Goal: Navigation & Orientation: Find specific page/section

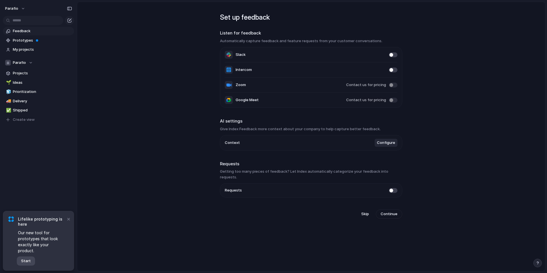
click at [26, 261] on span "Start" at bounding box center [26, 261] width 10 height 6
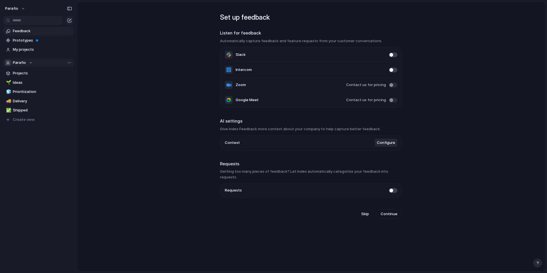
click at [29, 63] on div "Parafio" at bounding box center [19, 63] width 28 height 6
click at [29, 63] on div "Parafio Create new team" at bounding box center [273, 136] width 547 height 273
click at [39, 40] on span "Prototypes" at bounding box center [42, 41] width 59 height 6
click at [52, 49] on span "My projects" at bounding box center [42, 50] width 59 height 6
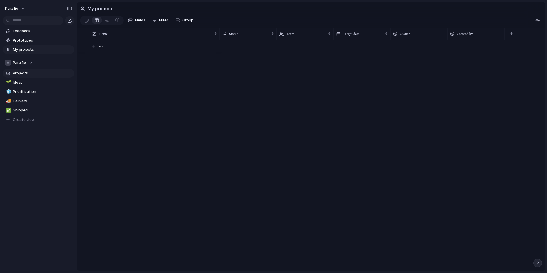
click at [37, 74] on span "Projects" at bounding box center [42, 73] width 59 height 6
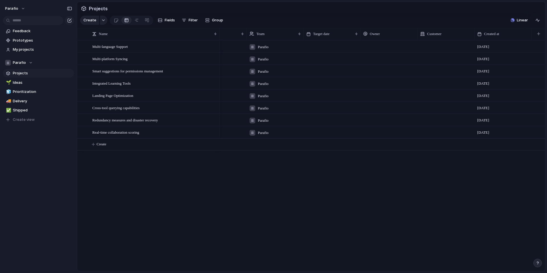
scroll to position [0, 29]
click at [525, 21] on span "Linear" at bounding box center [522, 20] width 11 height 6
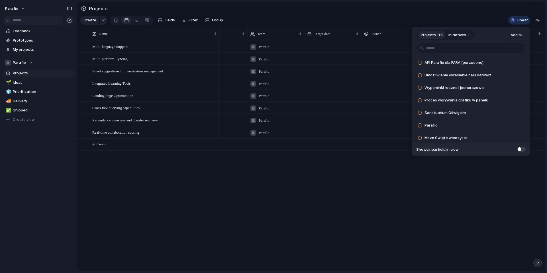
click at [522, 22] on div "Projects 16 Initiatives 0 Add all API Parafio dla FARA [porzucone] Add Umożliwi…" at bounding box center [273, 136] width 547 height 273
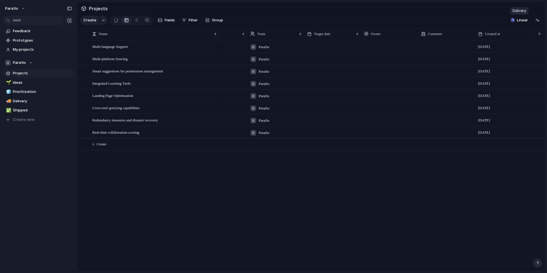
click at [522, 22] on span "Linear" at bounding box center [522, 20] width 11 height 6
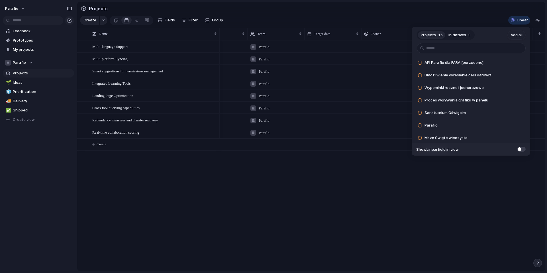
click at [522, 22] on div "Projects 16 Initiatives 0 Add all API Parafio dla FARA [porzucone] Add Umożliwi…" at bounding box center [273, 136] width 547 height 273
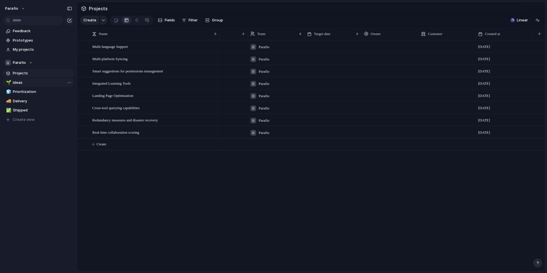
click at [32, 82] on span "Ideas" at bounding box center [42, 83] width 59 height 6
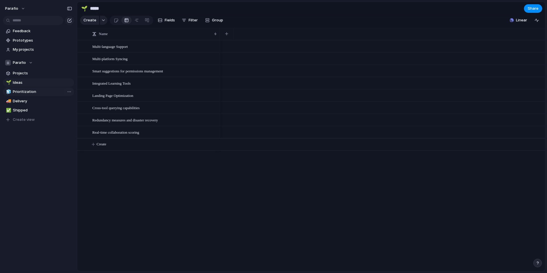
click at [38, 90] on span "Prioritization" at bounding box center [42, 92] width 59 height 6
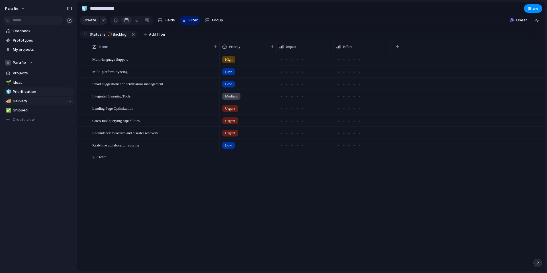
click at [36, 100] on span "Delivery" at bounding box center [42, 101] width 59 height 6
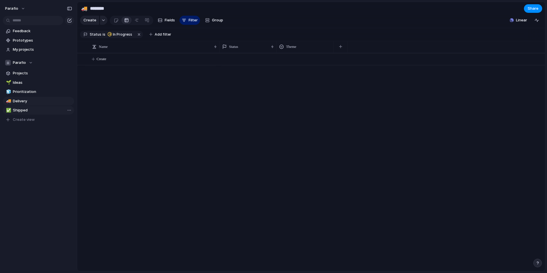
click at [36, 107] on link "✅ Shipped" at bounding box center [38, 110] width 71 height 9
type input "*******"
click at [44, 30] on span "Feedback" at bounding box center [42, 31] width 59 height 6
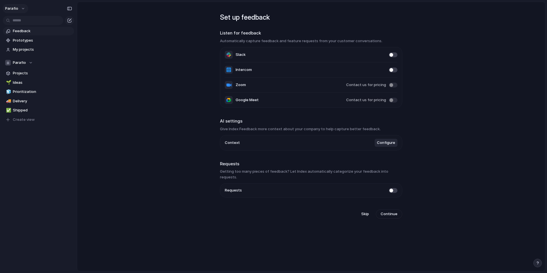
click at [23, 11] on button "Parafio" at bounding box center [16, 8] width 26 height 9
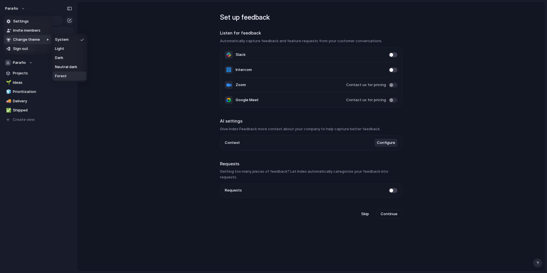
click at [66, 78] on span "Forest" at bounding box center [61, 76] width 12 height 6
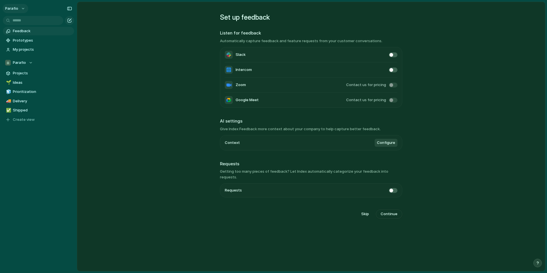
click at [21, 8] on button "Parafio" at bounding box center [16, 8] width 26 height 9
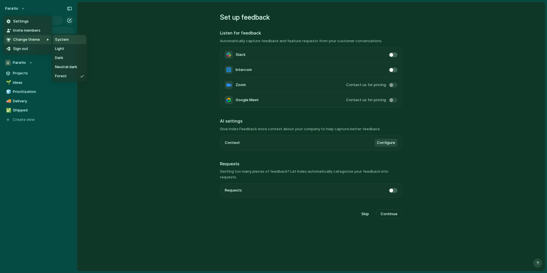
click at [68, 41] on span "System" at bounding box center [62, 40] width 14 height 6
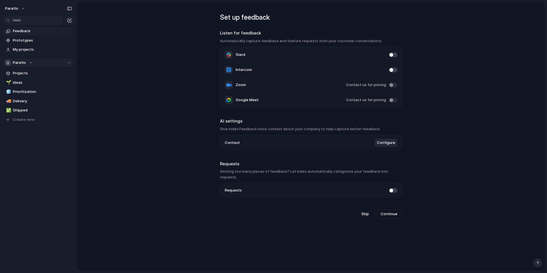
click at [26, 61] on div "Parafio" at bounding box center [19, 63] width 28 height 6
click at [64, 63] on div "Parafio Create new team" at bounding box center [273, 136] width 547 height 273
click at [74, 63] on button "Parafio" at bounding box center [38, 62] width 71 height 9
drag, startPoint x: 74, startPoint y: 63, endPoint x: 70, endPoint y: 63, distance: 3.4
click at [70, 63] on div "Parafio Create new team" at bounding box center [273, 136] width 547 height 273
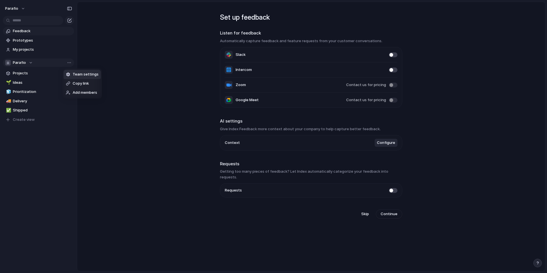
click at [85, 73] on span "Team settings" at bounding box center [86, 75] width 26 height 6
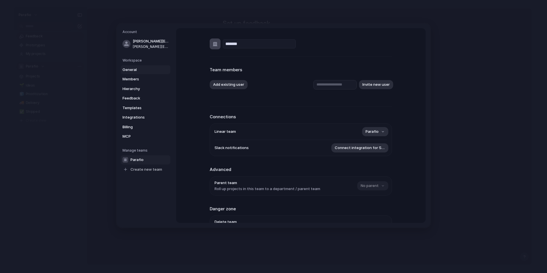
click at [147, 71] on span "General" at bounding box center [141, 70] width 36 height 6
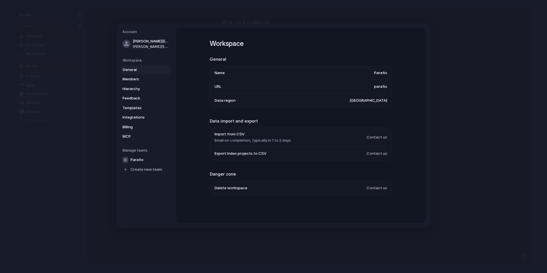
click at [308, 101] on li "Data region [GEOGRAPHIC_DATA]" at bounding box center [301, 101] width 173 height 14
click at [370, 101] on span "[GEOGRAPHIC_DATA]" at bounding box center [369, 101] width 38 height 6
click at [141, 79] on span "Members" at bounding box center [141, 79] width 36 height 6
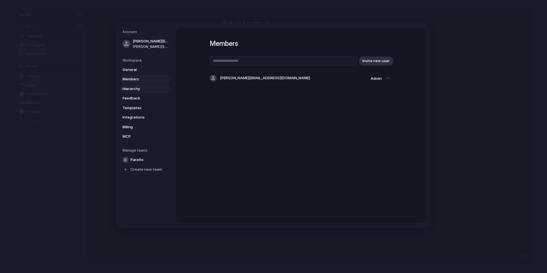
click at [142, 86] on span "Hierarchy" at bounding box center [141, 89] width 36 height 6
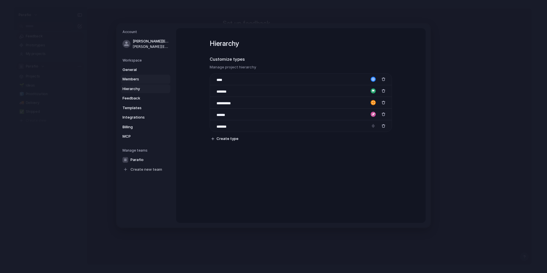
click at [142, 82] on span "Members" at bounding box center [141, 79] width 36 height 6
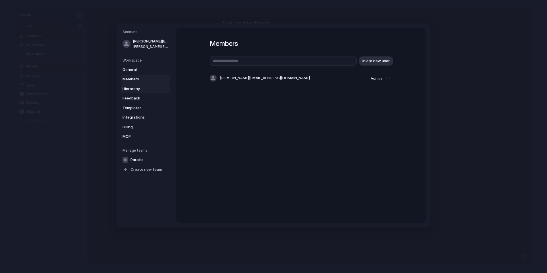
click at [142, 86] on span "Hierarchy" at bounding box center [141, 89] width 36 height 6
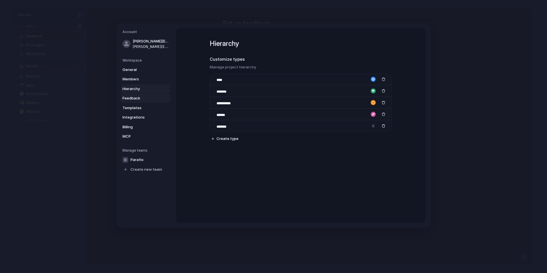
click at [144, 94] on link "Feedback" at bounding box center [146, 98] width 50 height 9
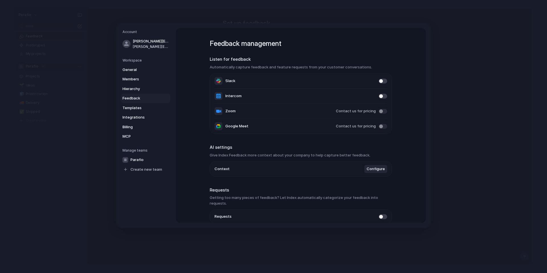
scroll to position [21, 0]
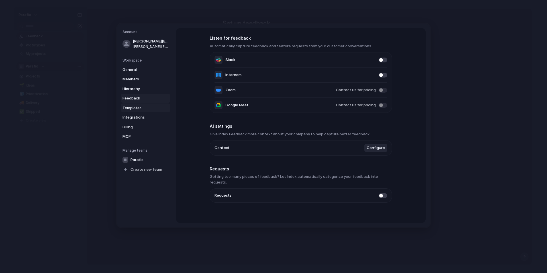
click at [149, 105] on span "Templates" at bounding box center [141, 108] width 36 height 6
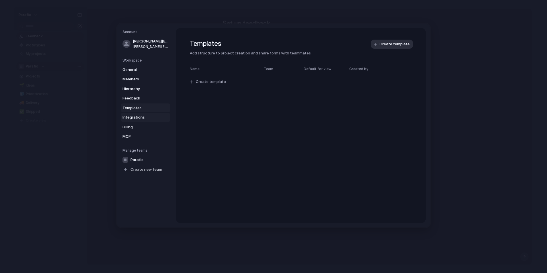
click at [146, 115] on span "Integrations" at bounding box center [141, 118] width 36 height 6
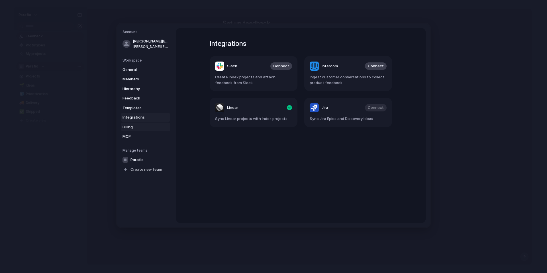
click at [144, 125] on span "Billing" at bounding box center [141, 127] width 36 height 6
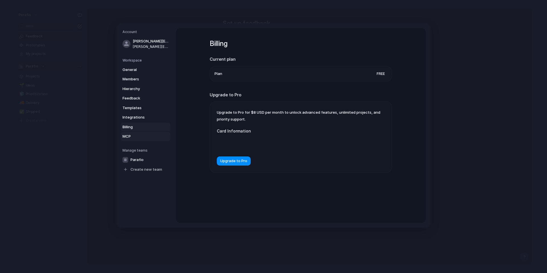
click at [150, 135] on span "MCP" at bounding box center [141, 137] width 36 height 6
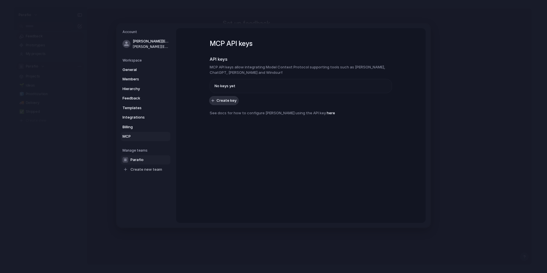
click at [152, 158] on link "Parafio" at bounding box center [146, 159] width 50 height 9
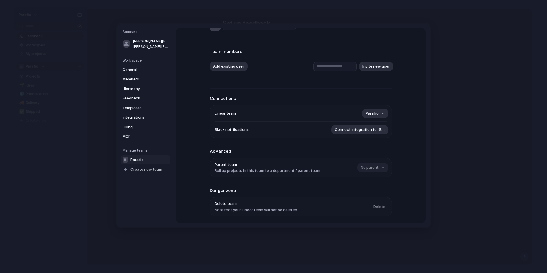
scroll to position [37, 0]
